Goal: Navigation & Orientation: Understand site structure

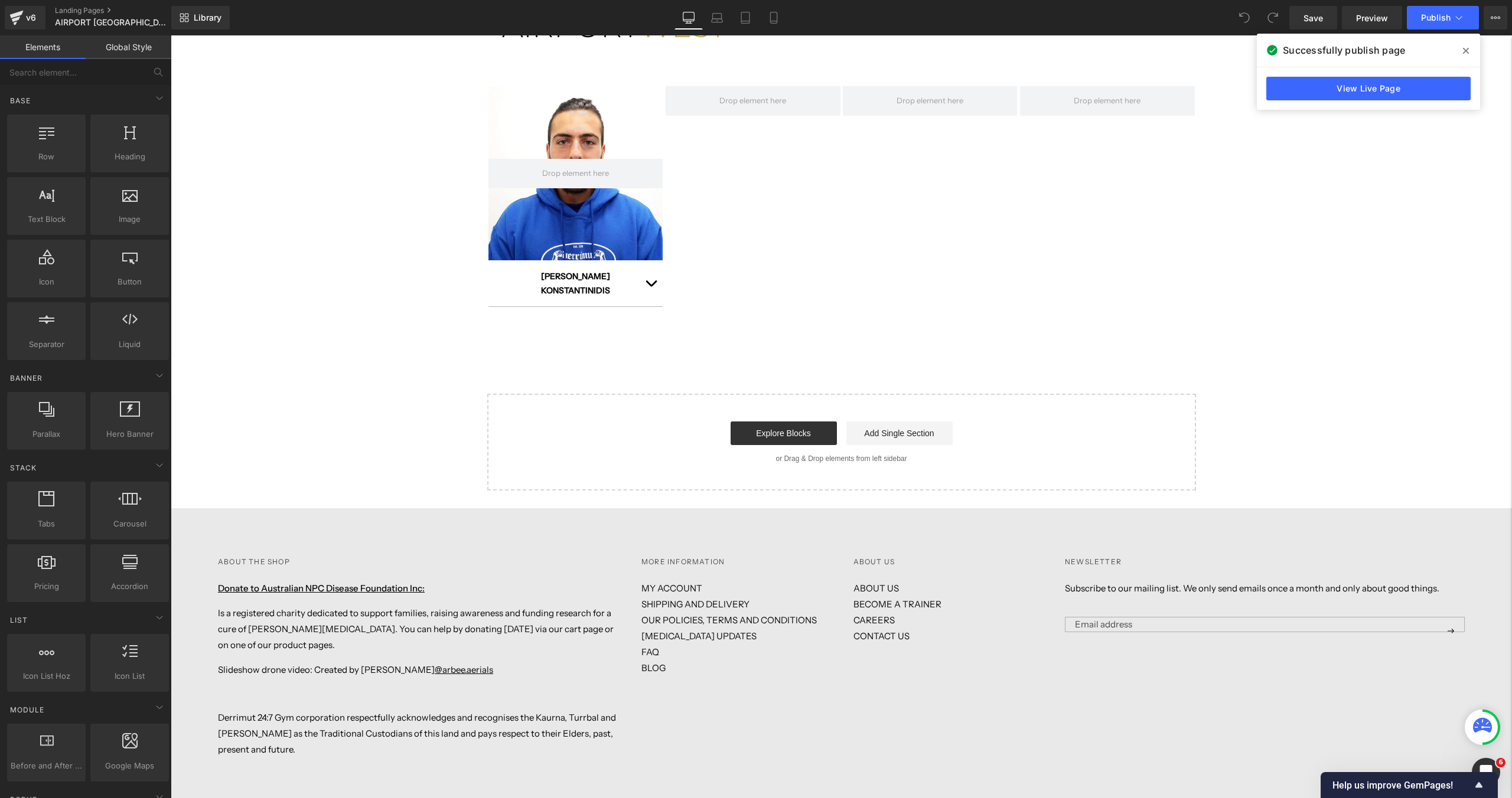
click at [336, 235] on div "[GEOGRAPHIC_DATA] [GEOGRAPHIC_DATA] Hero Banner [PERSON_NAME] Text Block PHONE:…" at bounding box center [841, 22] width 1341 height 936
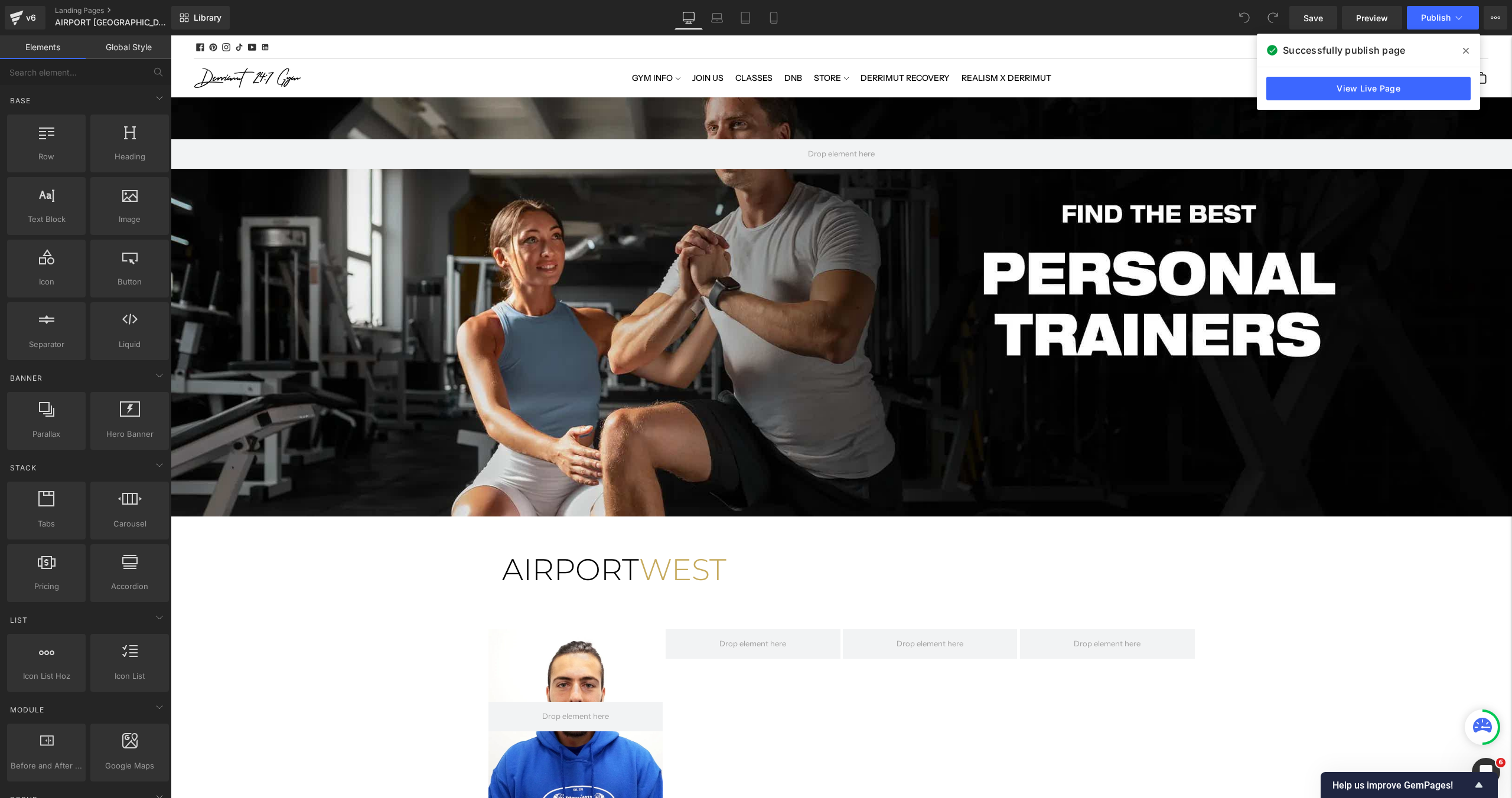
click at [388, 656] on div "[GEOGRAPHIC_DATA] [GEOGRAPHIC_DATA] Hero Banner [PERSON_NAME] Text Block PHONE:…" at bounding box center [841, 565] width 1341 height 936
click at [29, 24] on div "v6" at bounding box center [30, 17] width 15 height 15
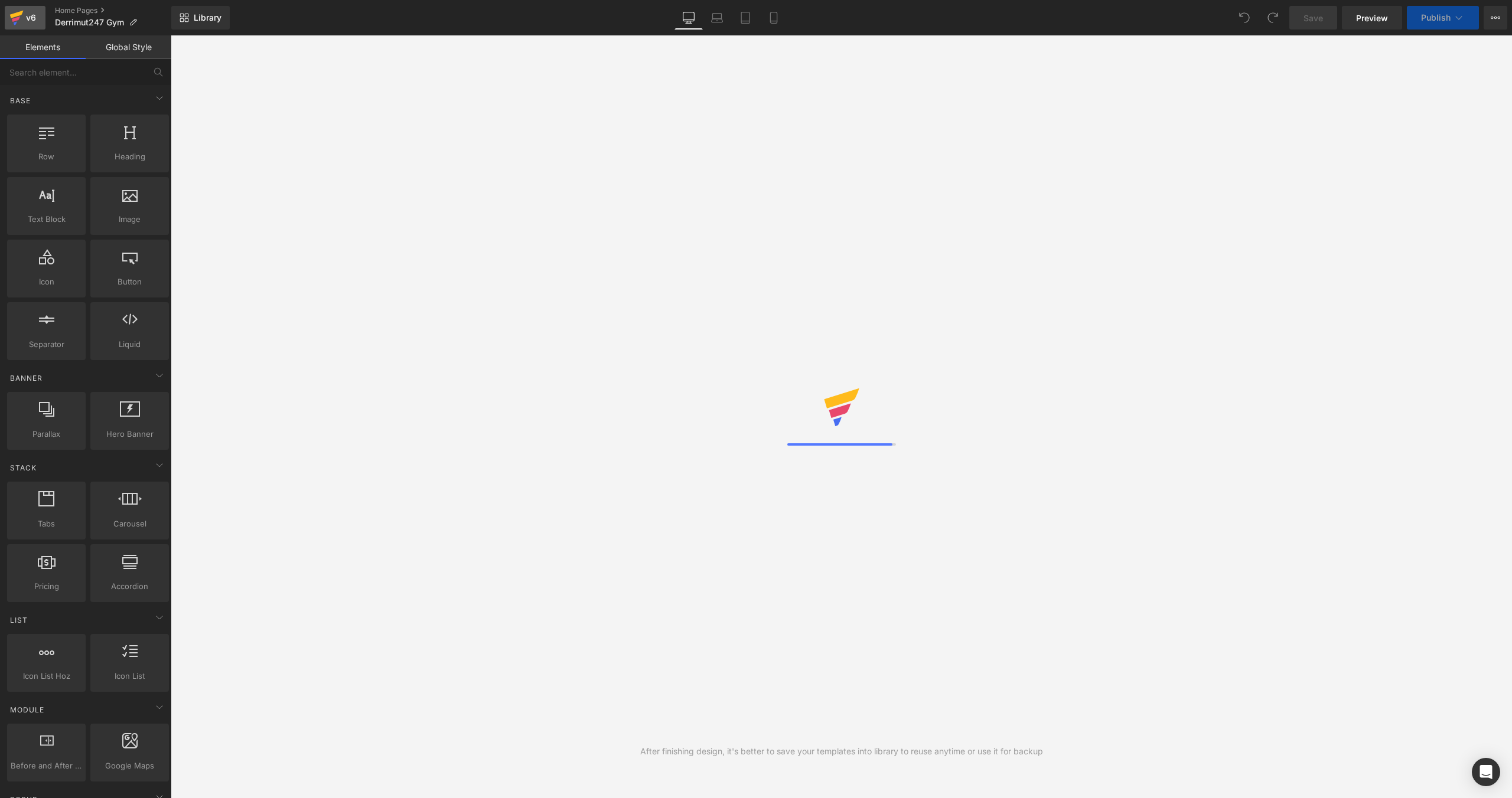
click at [20, 27] on icon at bounding box center [17, 17] width 14 height 29
